Goal: Transaction & Acquisition: Purchase product/service

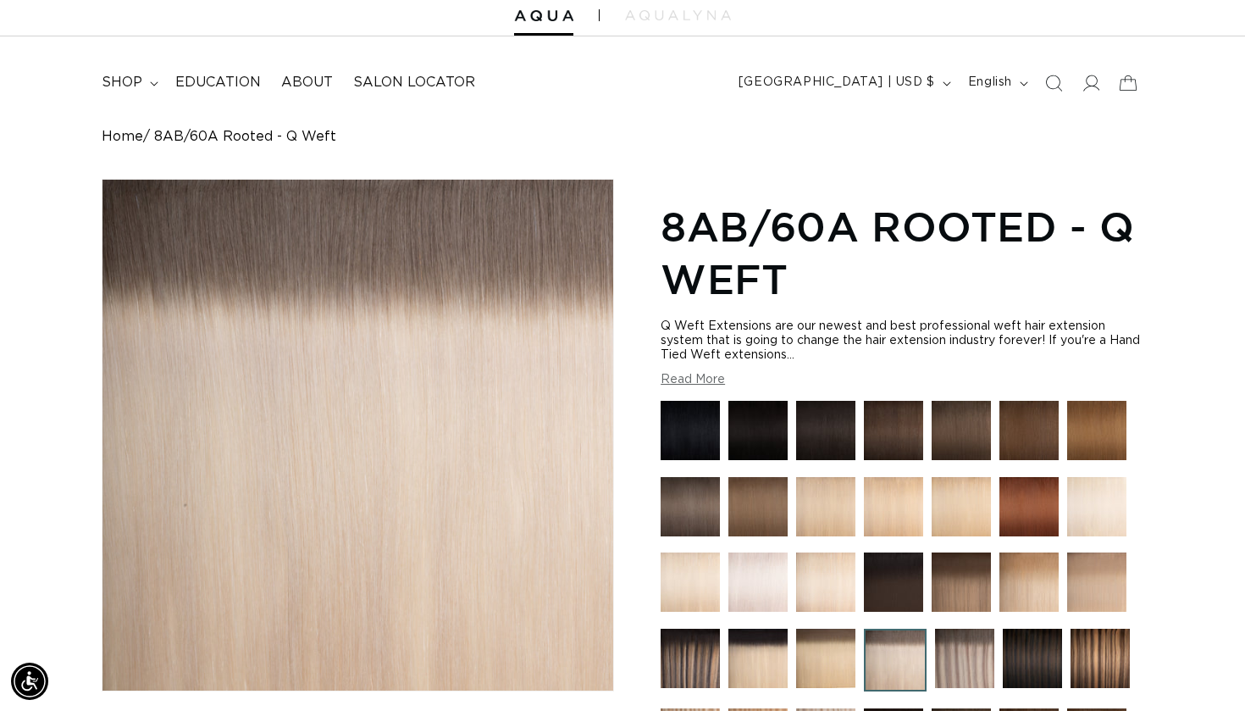
scroll to position [58, 0]
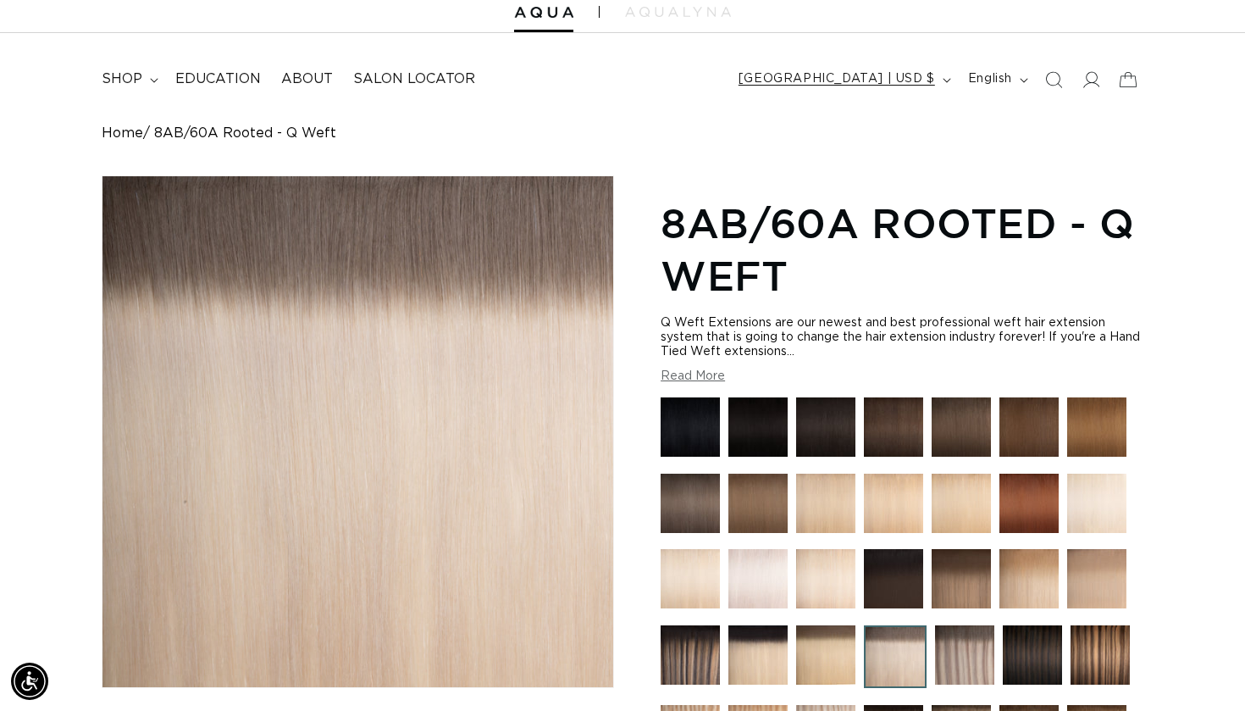
click at [938, 82] on button "[GEOGRAPHIC_DATA] | USD $" at bounding box center [843, 80] width 230 height 32
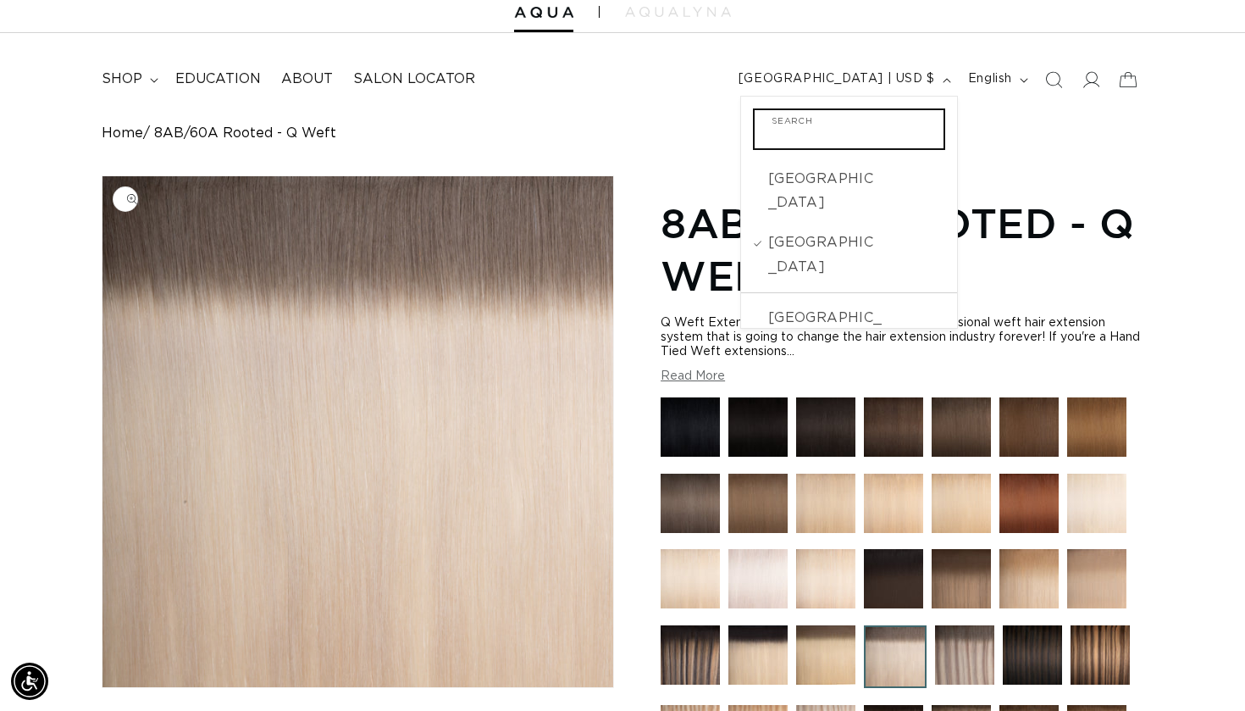
scroll to position [0, 2250]
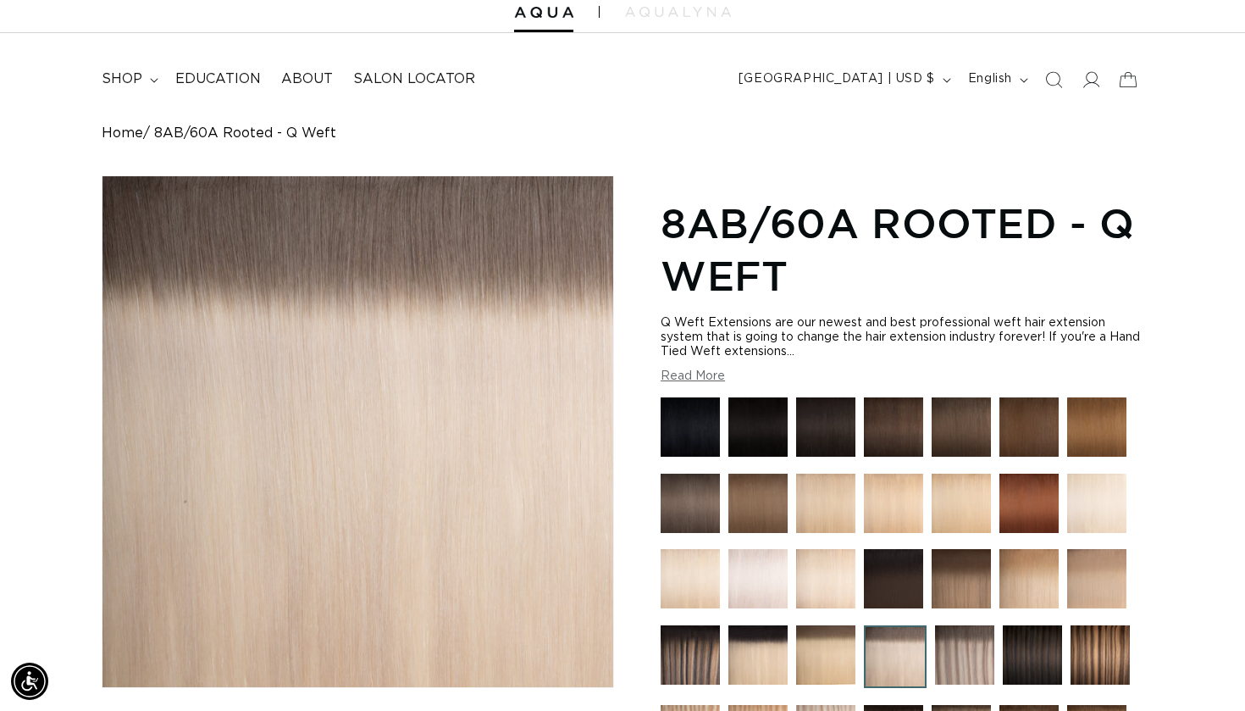
click at [1055, 302] on h1 "8AB/60A Rooted - Q Weft" at bounding box center [902, 250] width 483 height 106
click at [420, 84] on span "Salon Locator" at bounding box center [414, 79] width 122 height 18
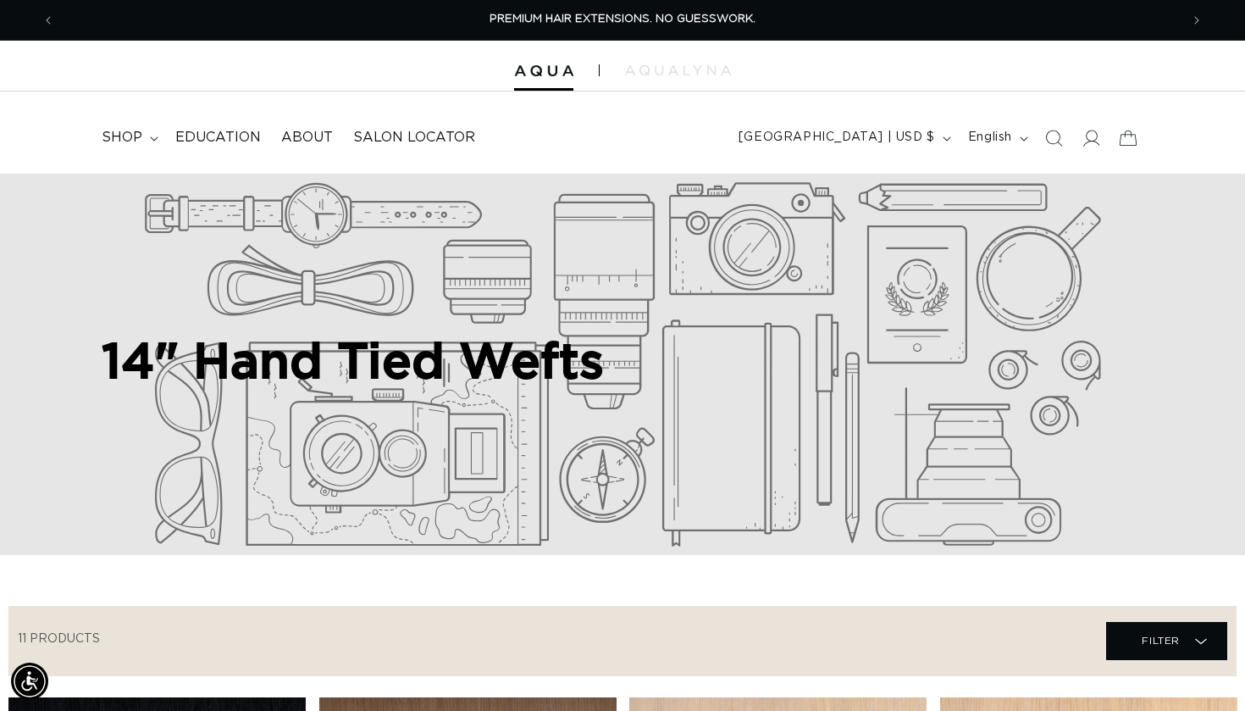
click at [644, 80] on div at bounding box center [622, 66] width 1245 height 51
click at [644, 69] on img at bounding box center [678, 70] width 106 height 10
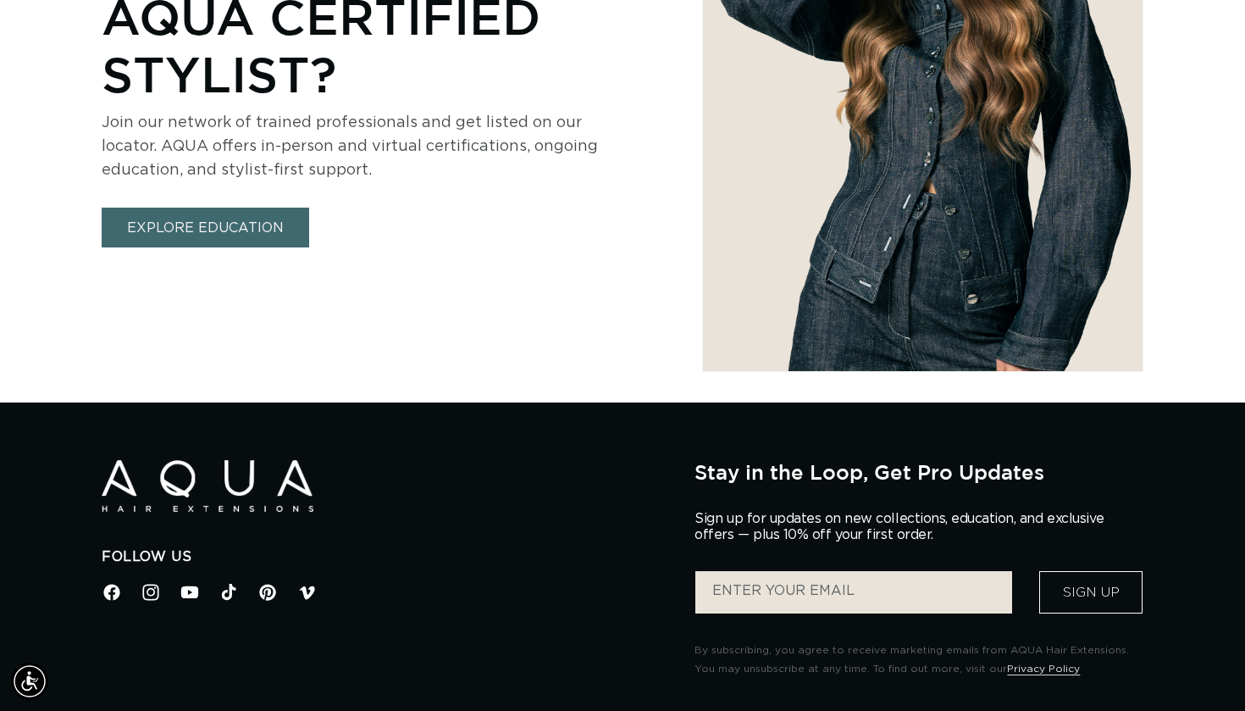
scroll to position [1045, 0]
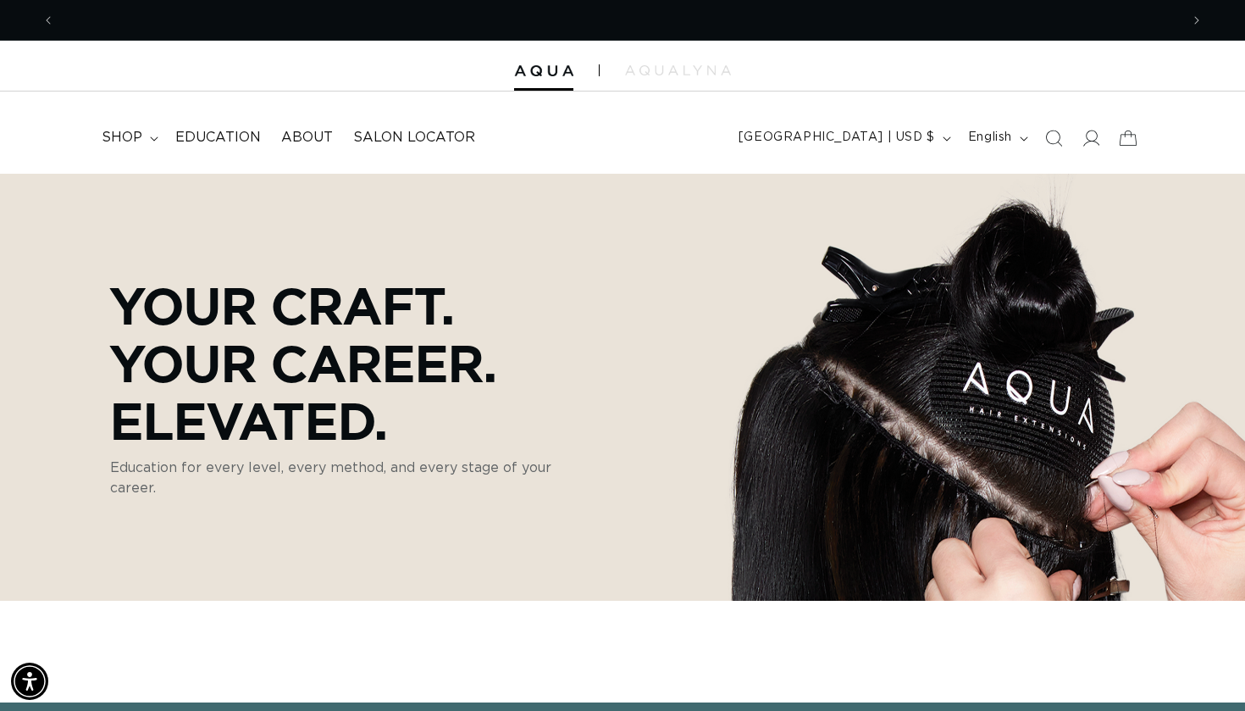
scroll to position [0, 1125]
click at [155, 137] on icon at bounding box center [154, 138] width 8 height 4
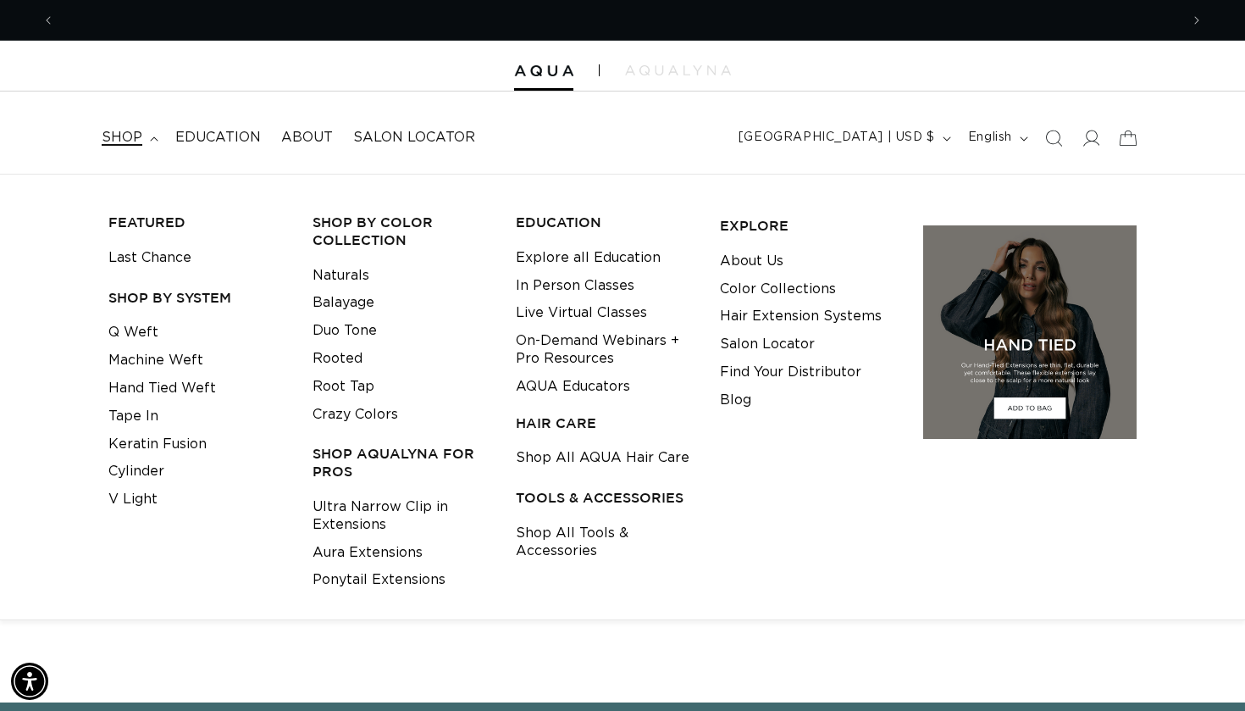
scroll to position [0, 2250]
click at [152, 324] on link "Q Weft" at bounding box center [133, 332] width 50 height 28
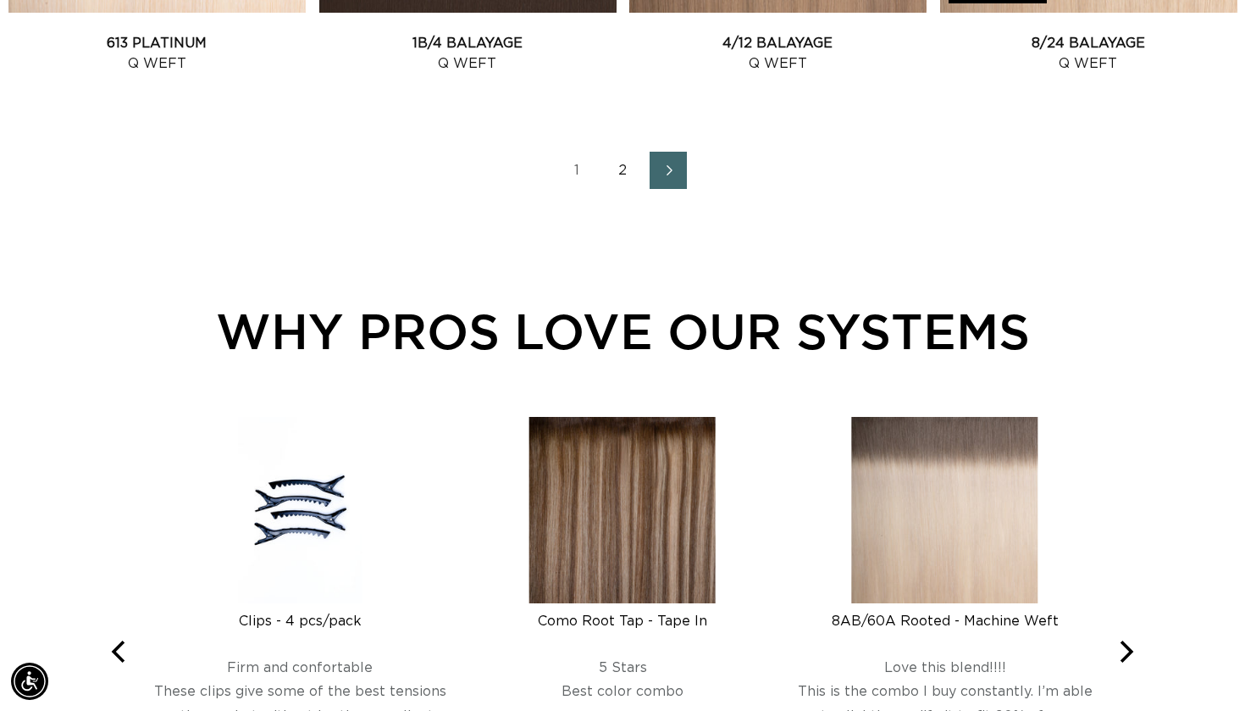
click at [619, 166] on link "2" at bounding box center [622, 170] width 37 height 37
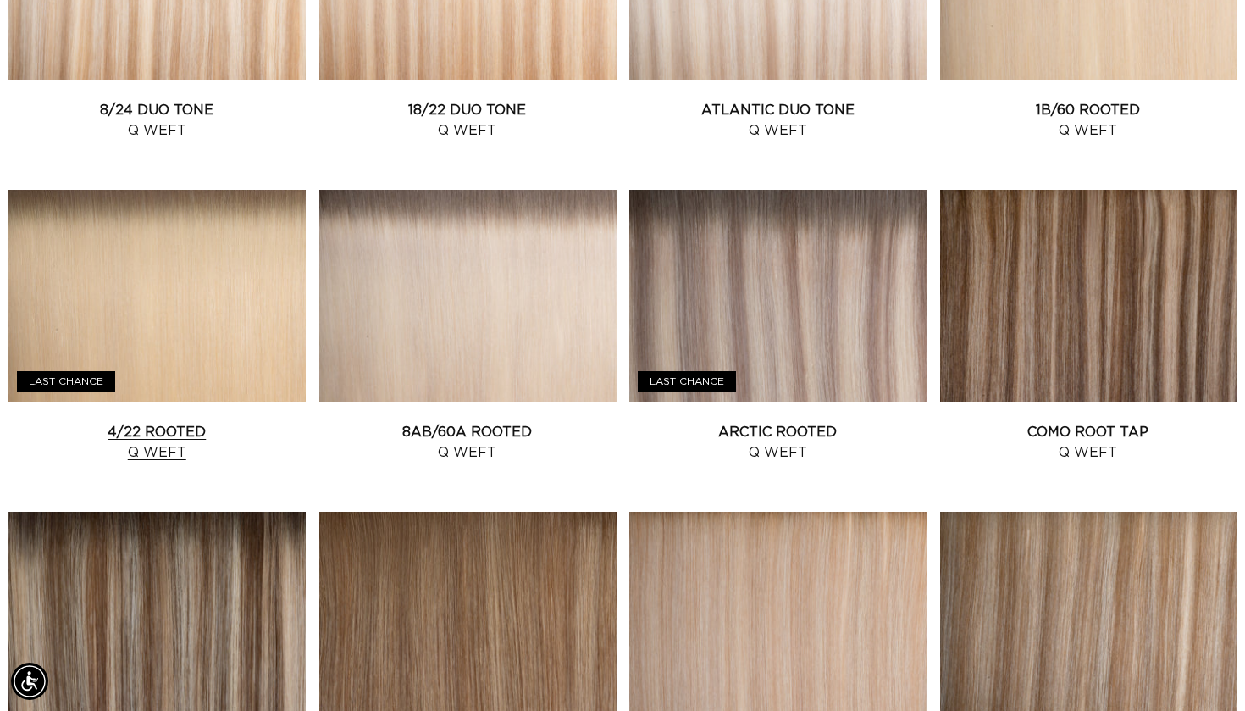
click at [263, 422] on link "4/22 Rooted Q Weft" at bounding box center [156, 442] width 297 height 41
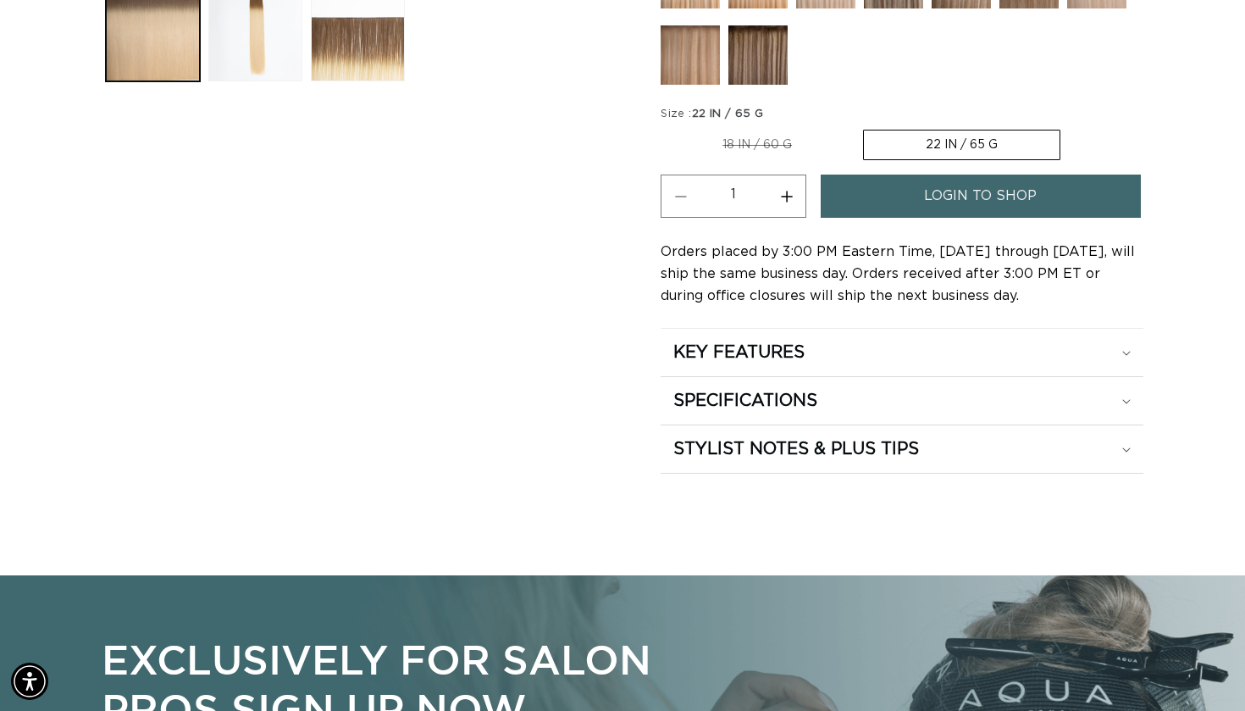
scroll to position [0, 1125]
click at [974, 140] on label "22 IN / 65 G Variant sold out or unavailable" at bounding box center [961, 145] width 197 height 30
click at [863, 127] on input "22 IN / 65 G Variant sold out or unavailable" at bounding box center [862, 126] width 1 height 1
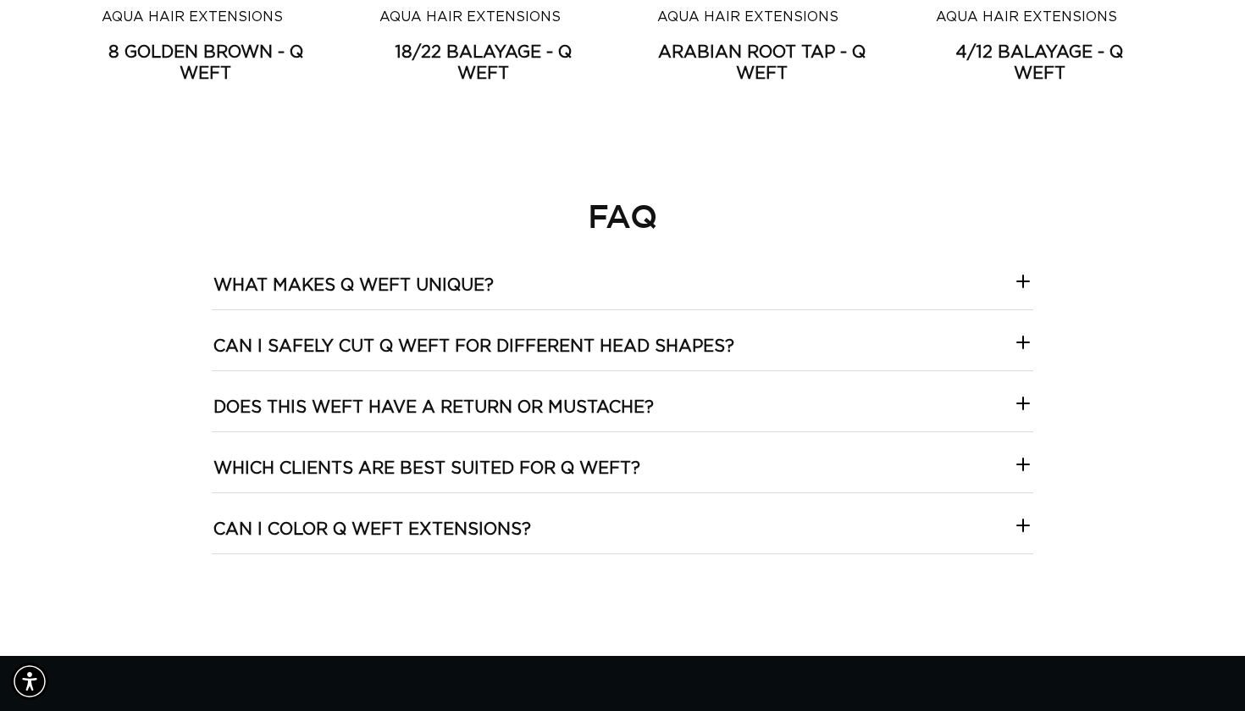
scroll to position [3990, 0]
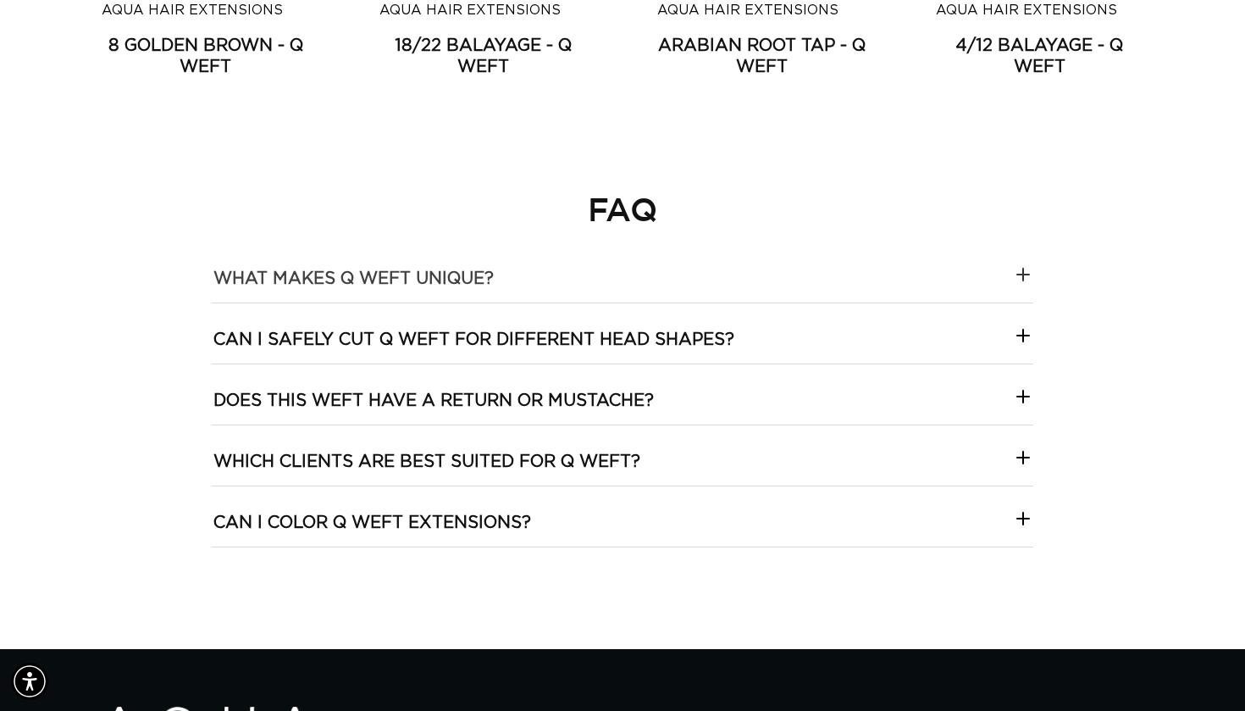
click at [701, 275] on unique\?-template--18844261286116__collapsible_content_RjkbrX "What makes Q Weft unique?" at bounding box center [623, 272] width 822 height 60
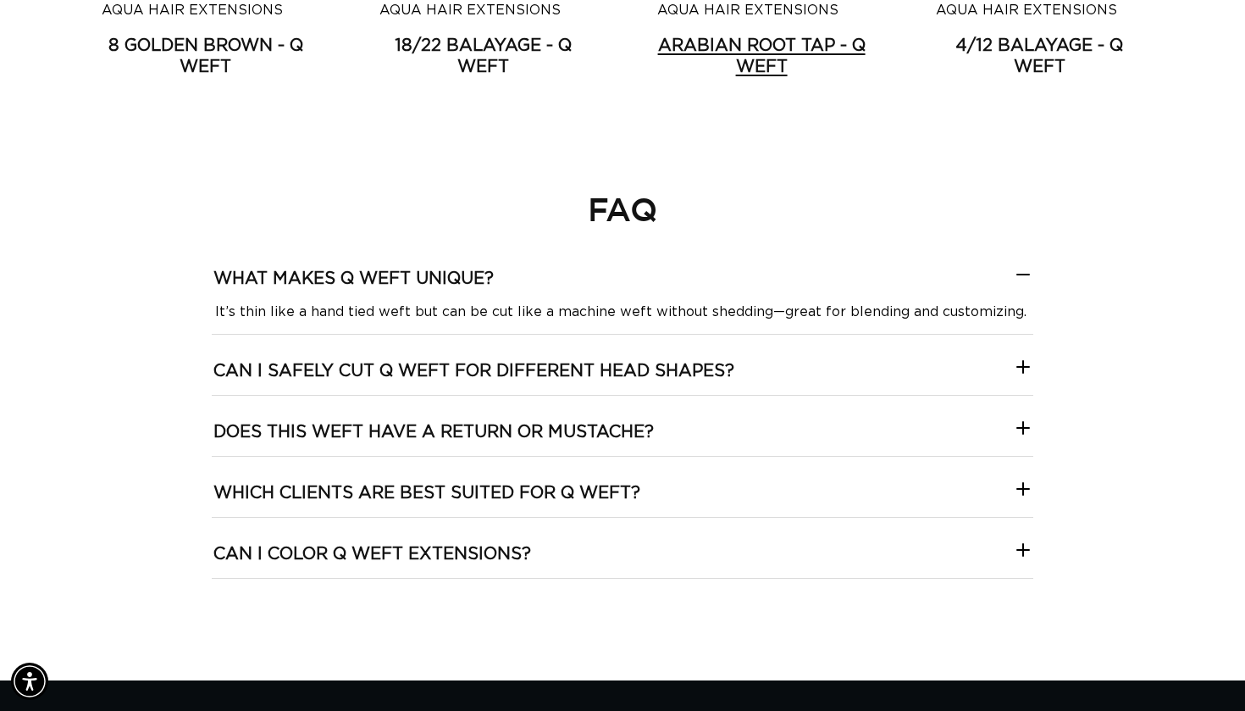
scroll to position [0, 0]
